Goal: Task Accomplishment & Management: Manage account settings

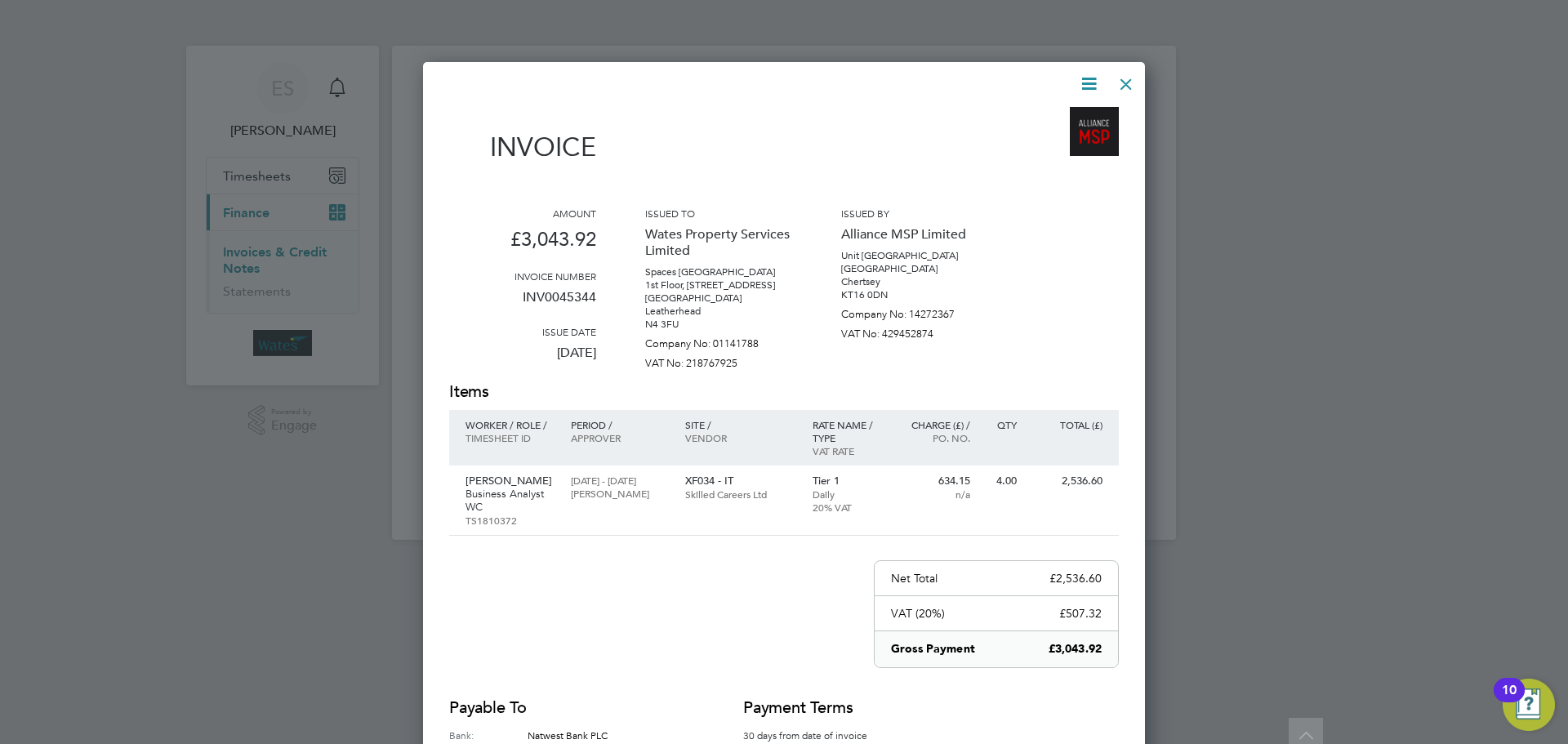
scroll to position [814, 723]
click at [1123, 84] on div at bounding box center [1126, 80] width 30 height 30
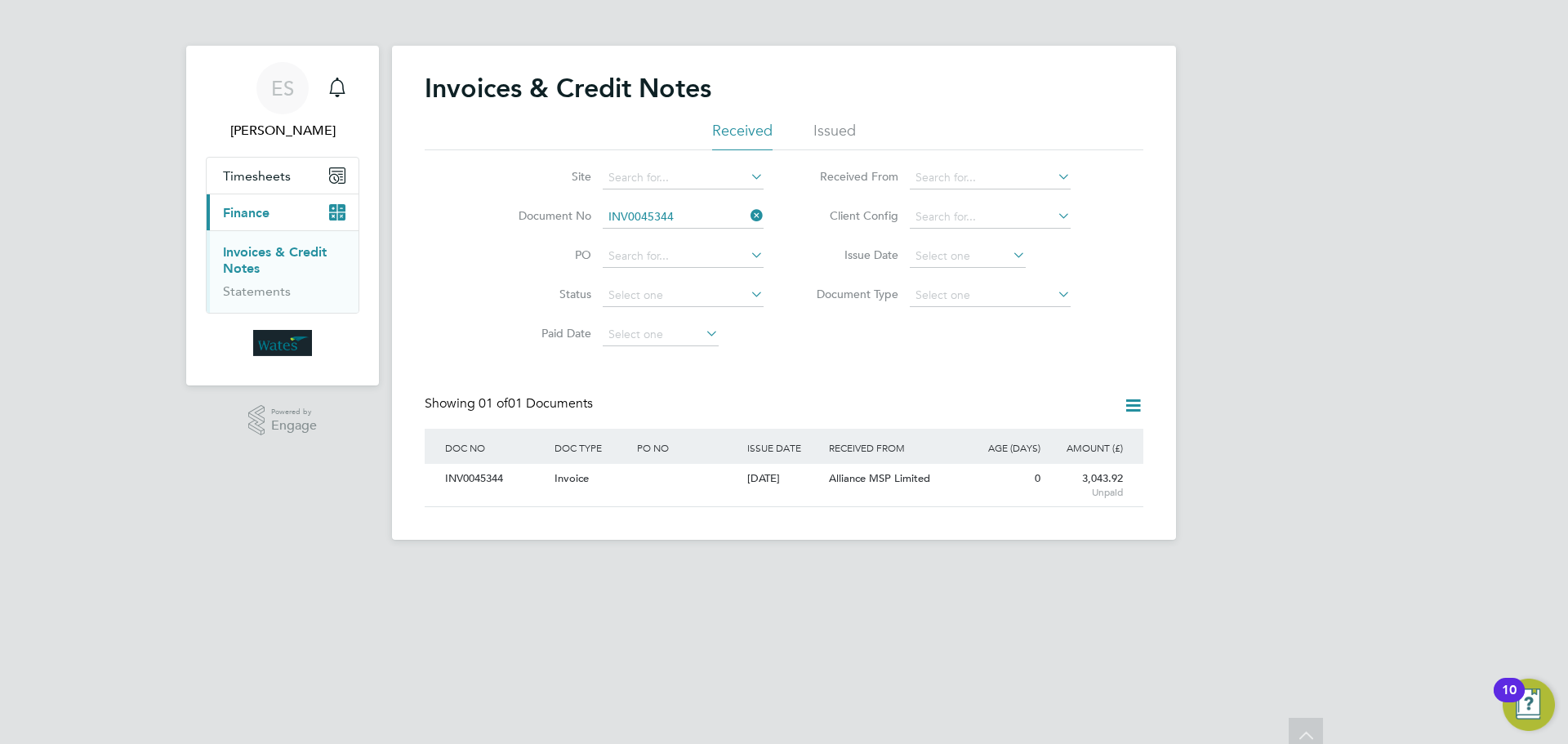
click at [748, 207] on icon at bounding box center [748, 216] width 0 height 23
